Goal: Find specific page/section: Find specific page/section

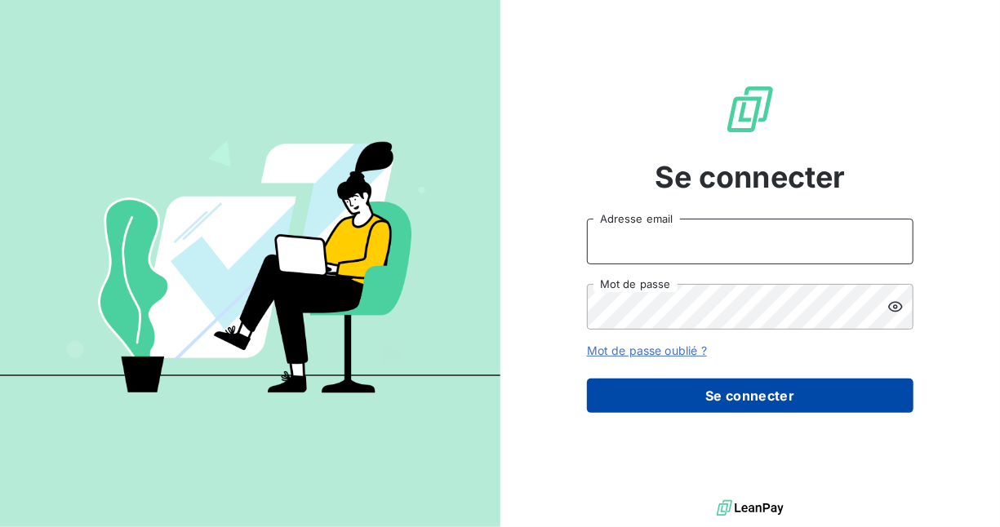
type input "[EMAIL_ADDRESS][DOMAIN_NAME]"
click at [719, 399] on button "Se connecter" at bounding box center [750, 396] width 326 height 34
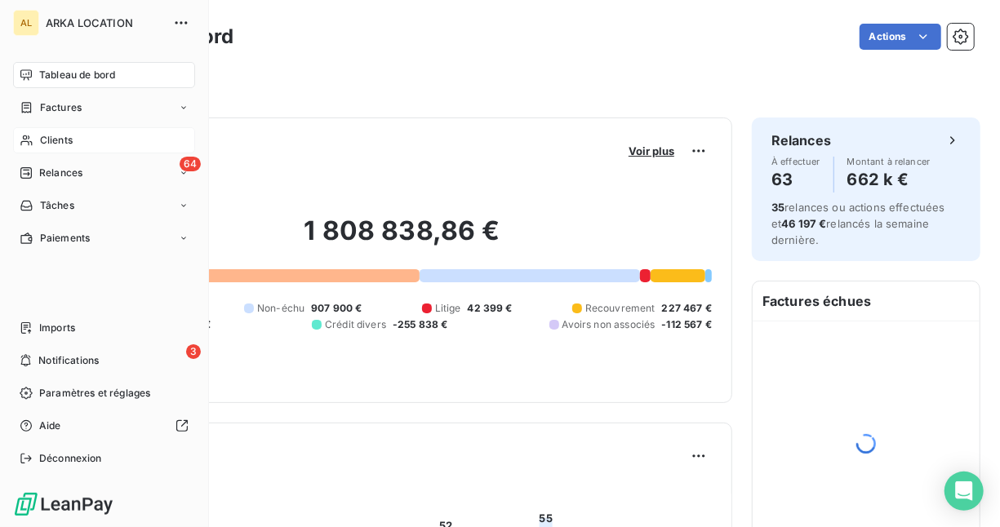
click at [43, 139] on span "Clients" at bounding box center [56, 140] width 33 height 15
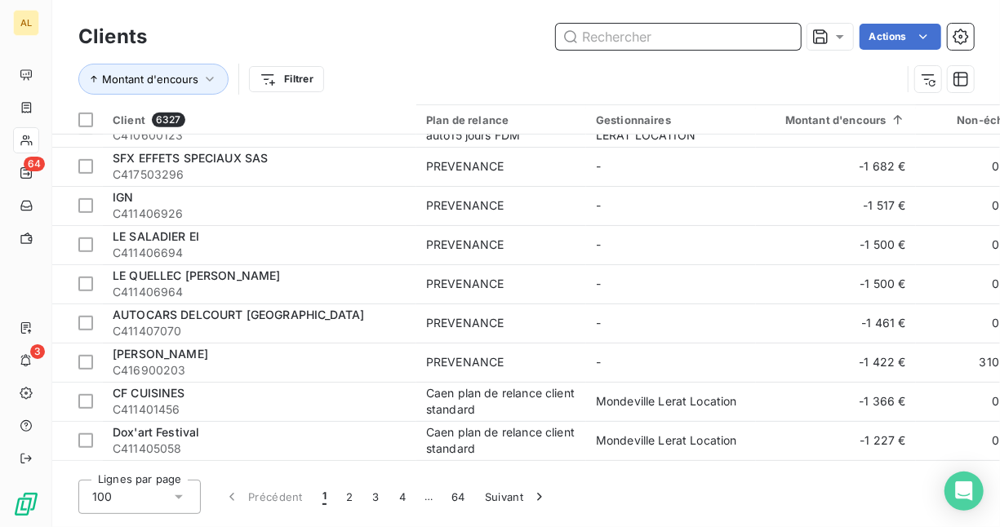
scroll to position [2448, 0]
